Goal: Information Seeking & Learning: Learn about a topic

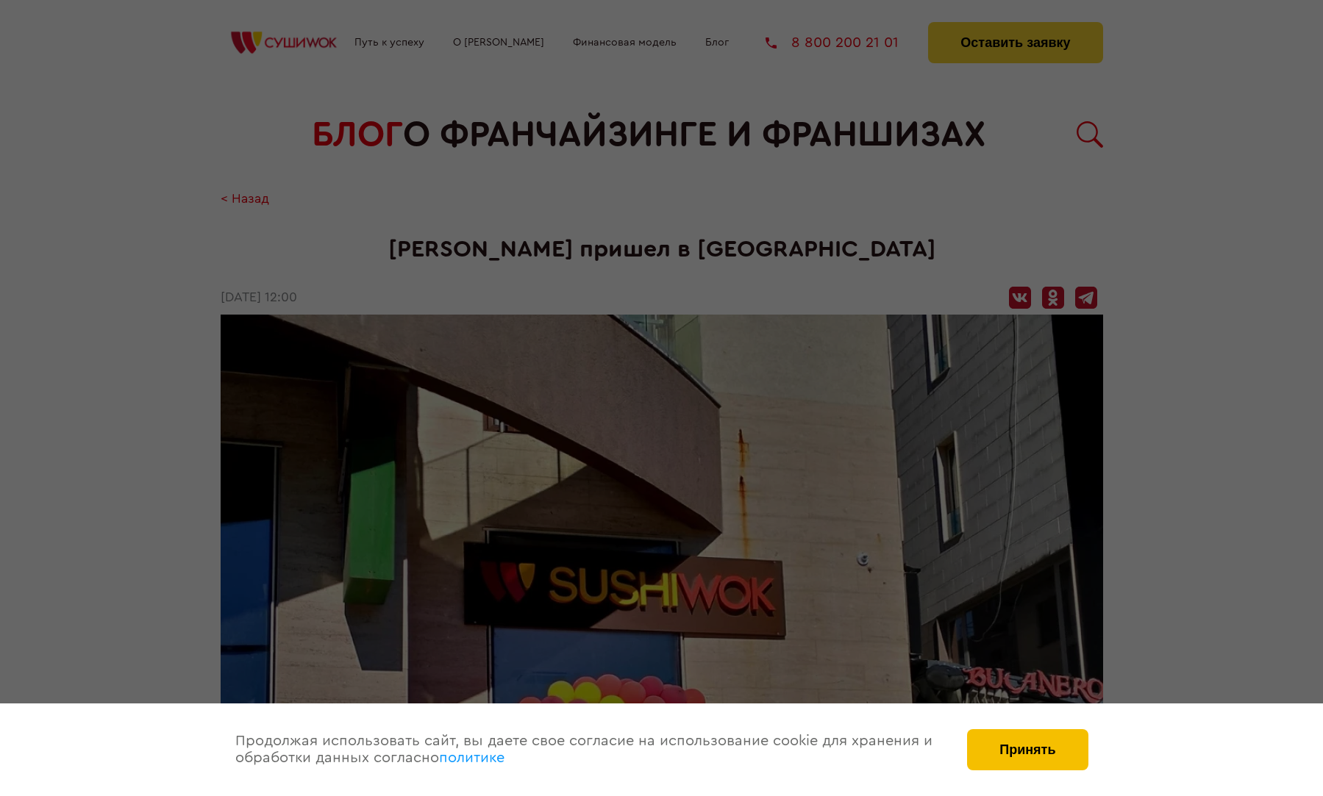
click at [1019, 746] on button "Принять" at bounding box center [1027, 750] width 121 height 41
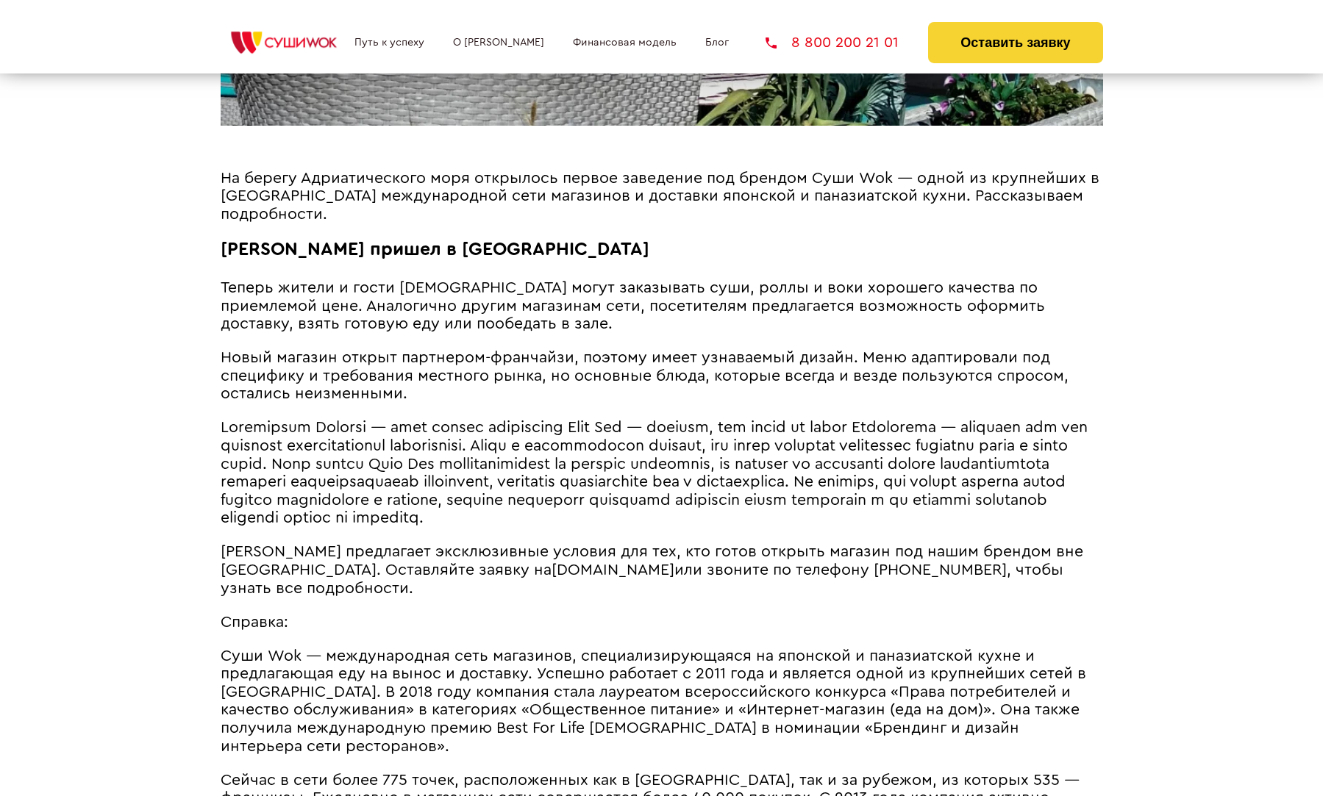
scroll to position [1076, 0]
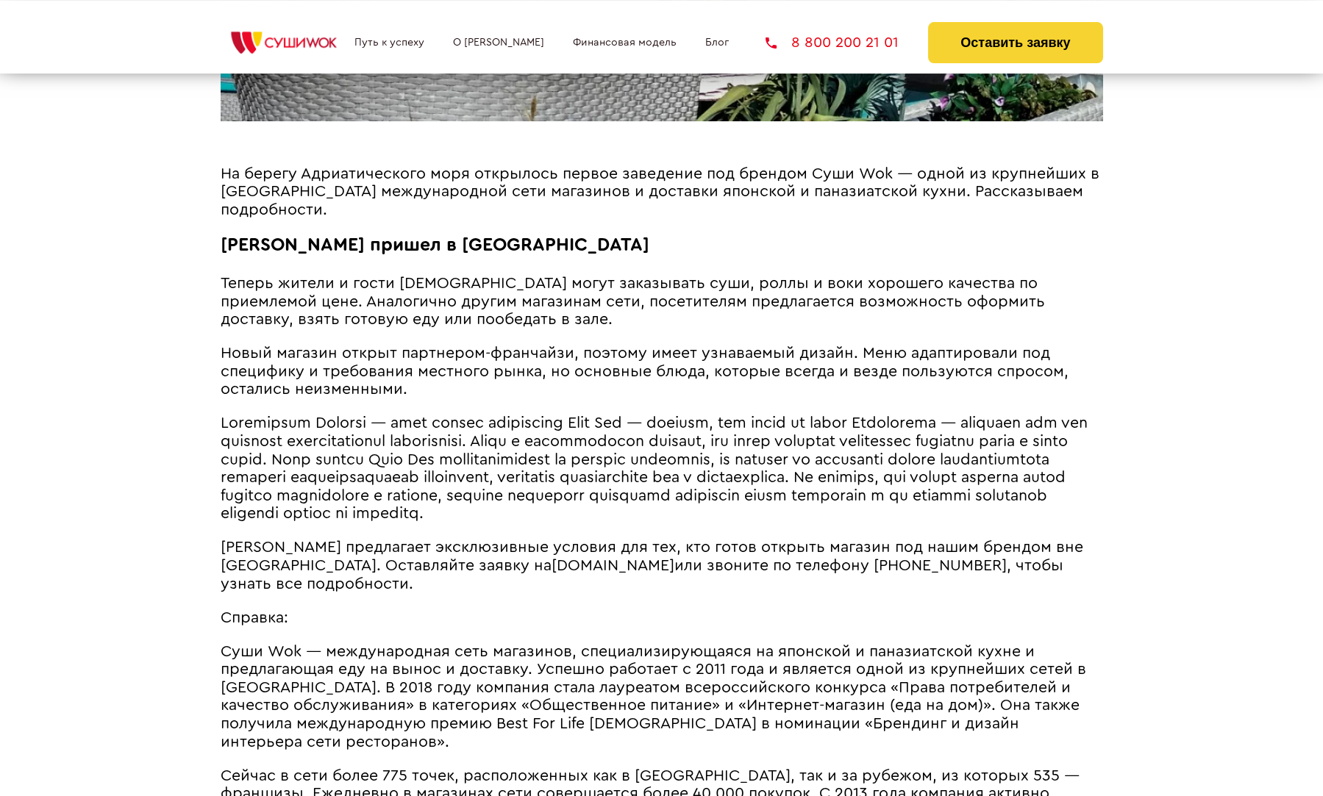
click at [402, 319] on span "Теперь жители и гости [DEMOGRAPHIC_DATA] могут заказывать суши, роллы и воки хо…" at bounding box center [633, 301] width 824 height 51
drag, startPoint x: 402, startPoint y: 319, endPoint x: 209, endPoint y: 304, distance: 194.0
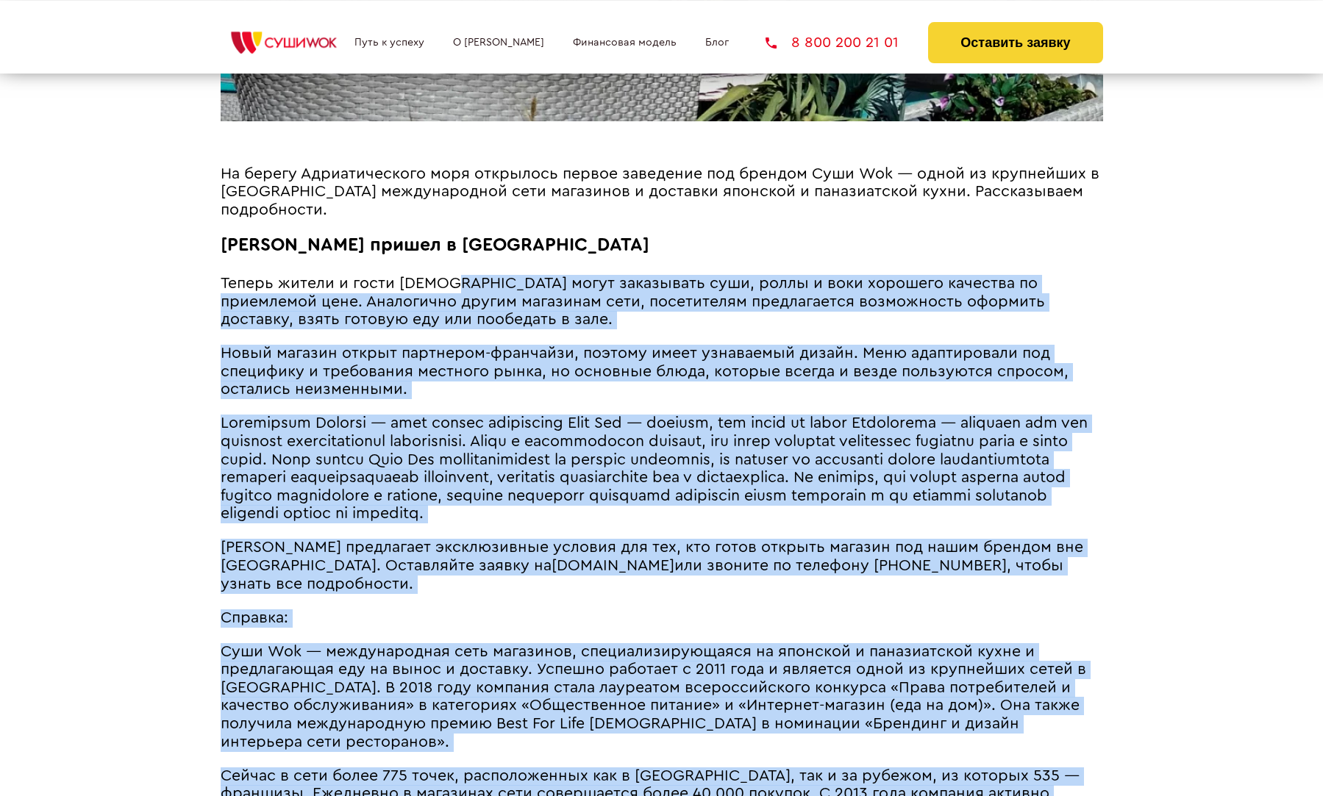
drag, startPoint x: 209, startPoint y: 304, endPoint x: 463, endPoint y: 285, distance: 255.2
click at [463, 285] on span "Теперь жители и гости [DEMOGRAPHIC_DATA] могут заказывать суши, роллы и воки хо…" at bounding box center [633, 301] width 824 height 51
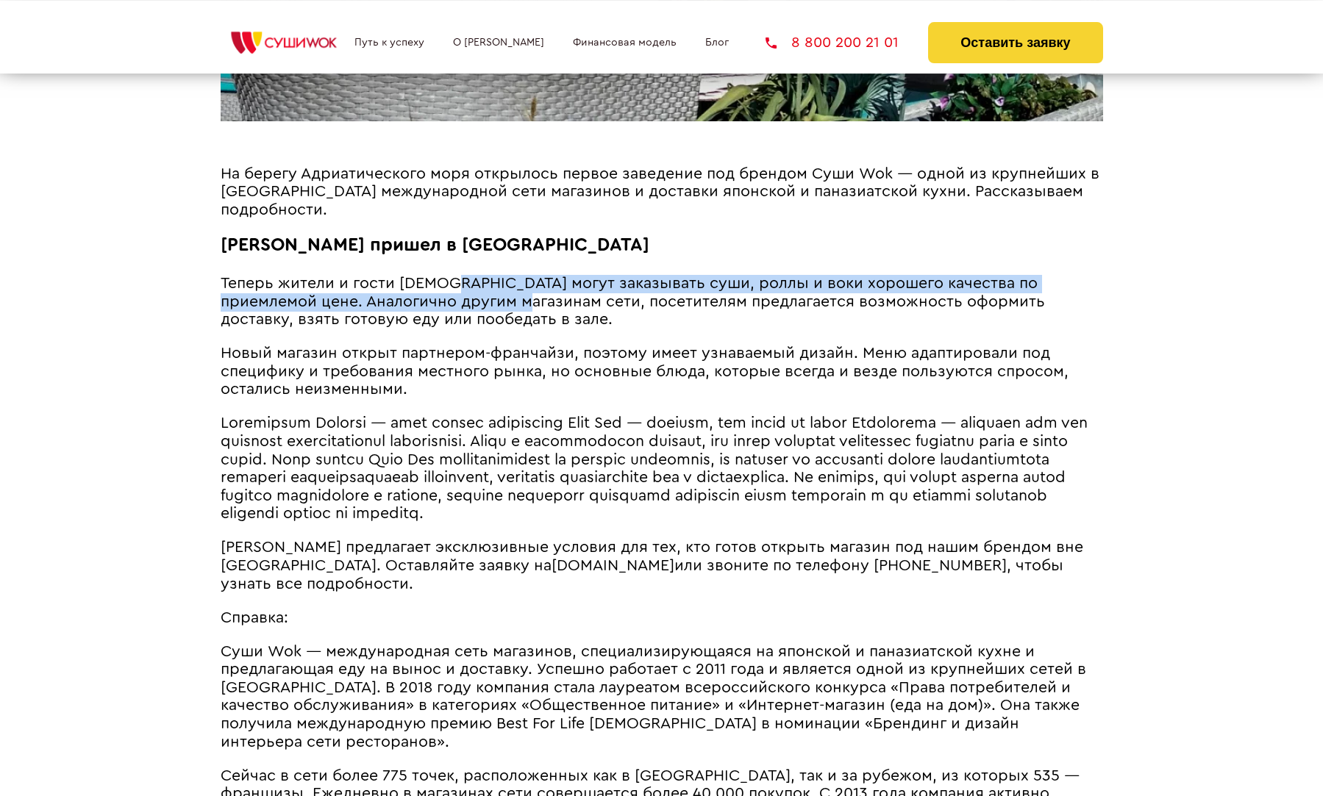
drag, startPoint x: 463, startPoint y: 285, endPoint x: 463, endPoint y: 302, distance: 16.9
click at [463, 302] on span "Теперь жители и гости [DEMOGRAPHIC_DATA] могут заказывать суши, роллы и воки хо…" at bounding box center [633, 301] width 824 height 51
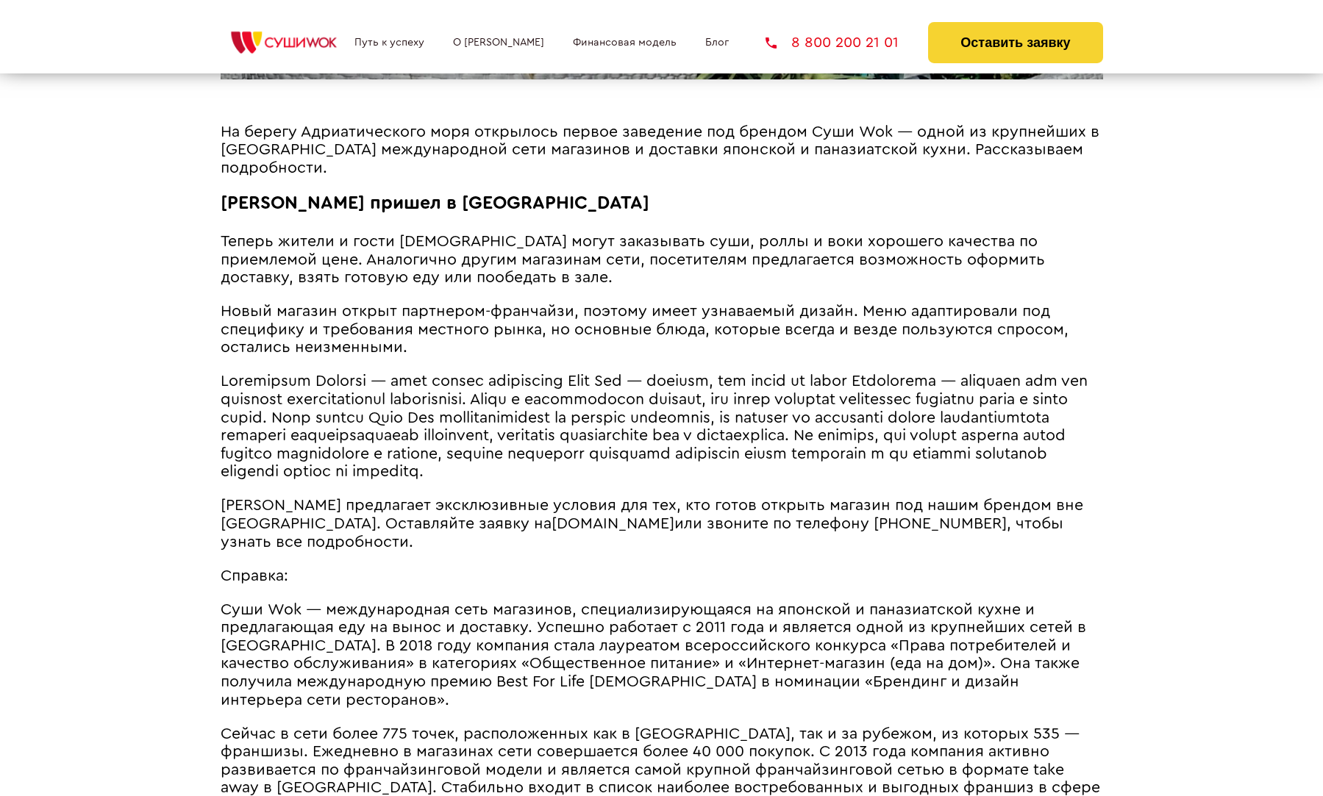
scroll to position [1108, 0]
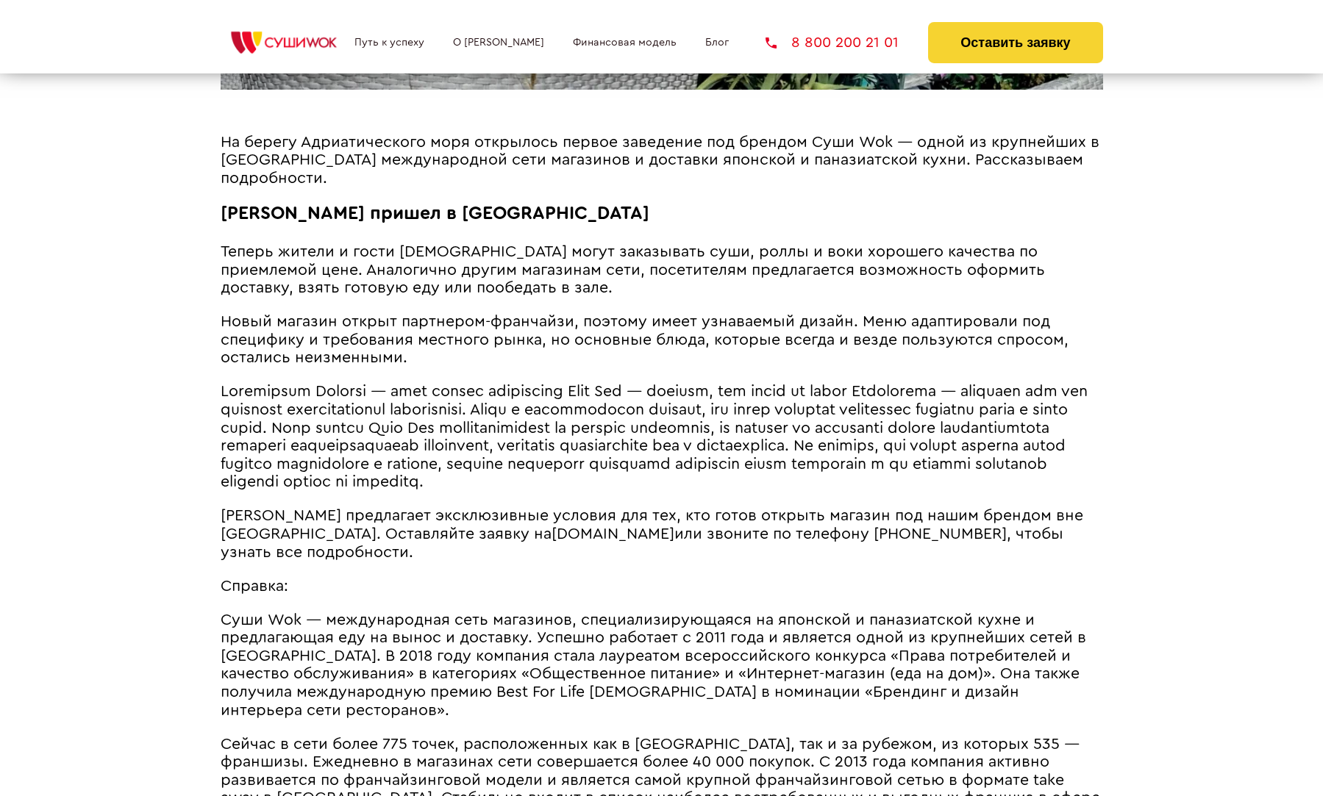
click at [433, 315] on span "Новый магазин открыт партнером-франчайзи, поэтому имеет узнаваемый дизайн. Меню…" at bounding box center [645, 339] width 848 height 51
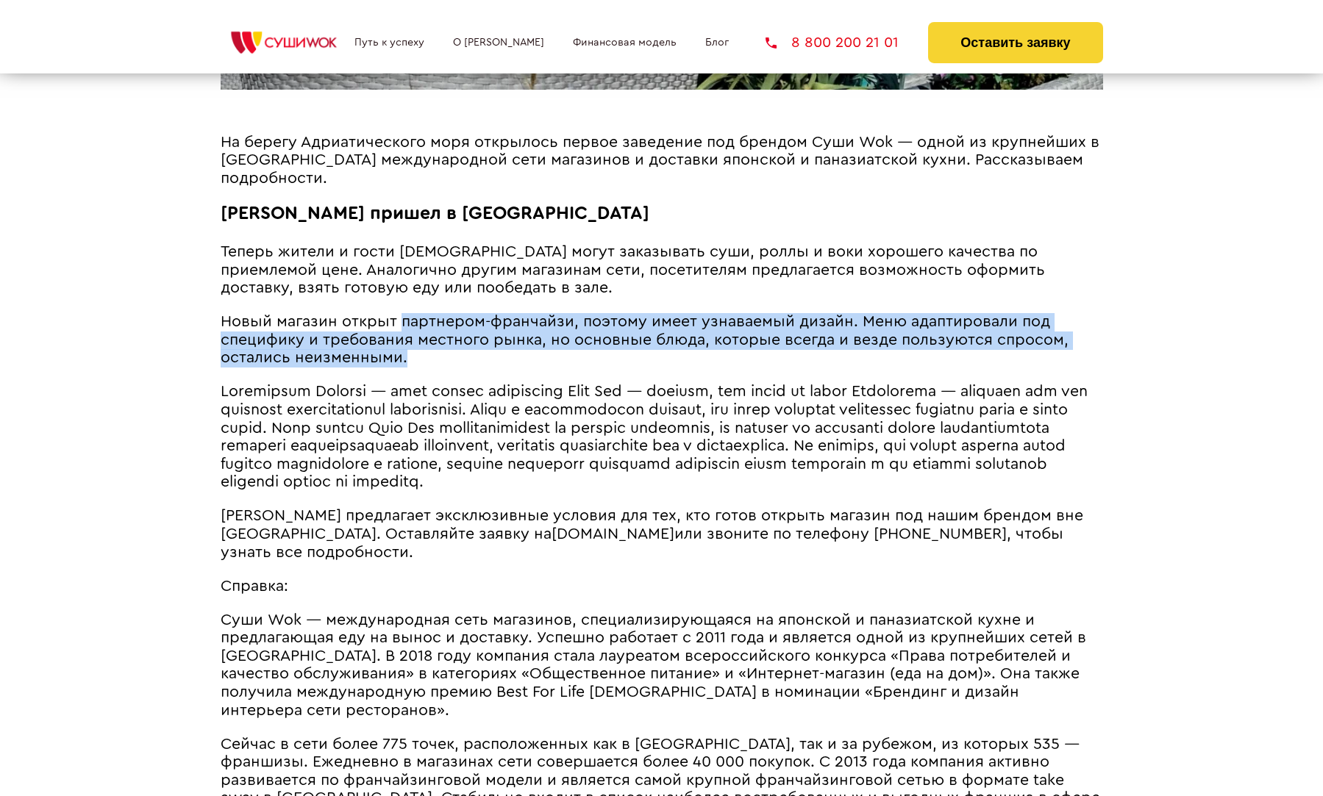
drag, startPoint x: 433, startPoint y: 315, endPoint x: 452, endPoint y: 350, distance: 39.8
click at [452, 350] on p "Новый магазин открыт партнером-франчайзи, поэтому имеет узнаваемый дизайн. Меню…" at bounding box center [662, 340] width 883 height 54
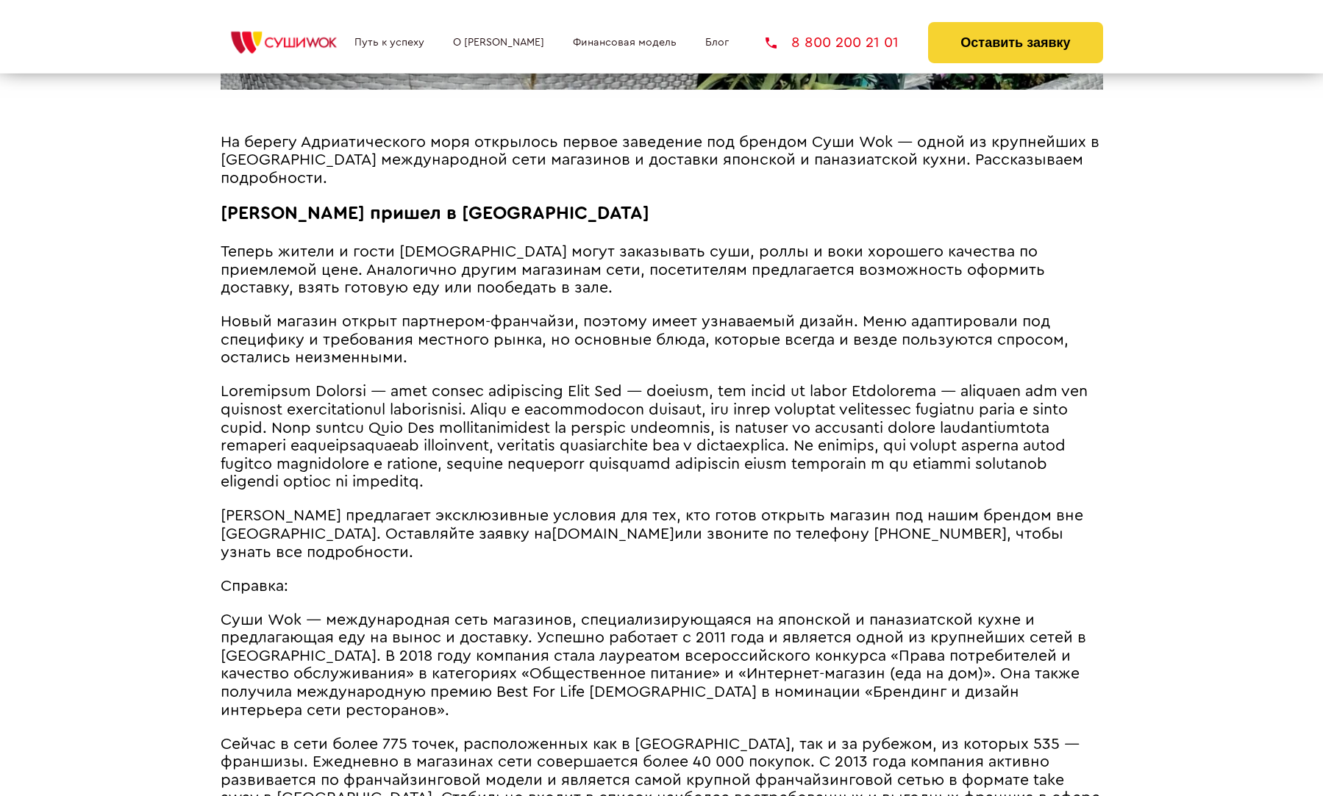
click at [452, 350] on p "Новый магазин открыт партнером-франчайзи, поэтому имеет узнаваемый дизайн. Меню…" at bounding box center [662, 340] width 883 height 54
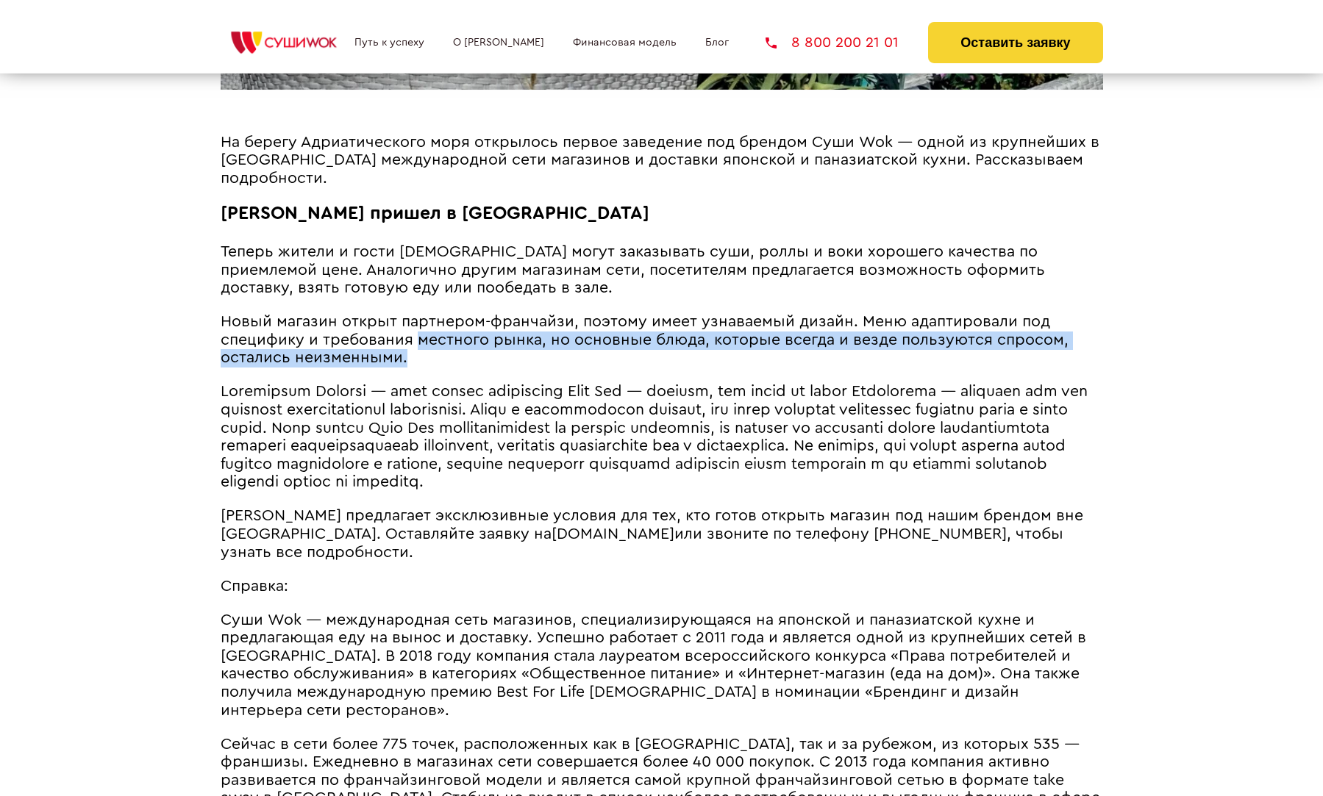
drag, startPoint x: 452, startPoint y: 350, endPoint x: 427, endPoint y: 341, distance: 26.5
click at [427, 341] on p "Новый магазин открыт партнером-франчайзи, поэтому имеет узнаваемый дизайн. Меню…" at bounding box center [662, 340] width 883 height 54
